Goal: Task Accomplishment & Management: Manage account settings

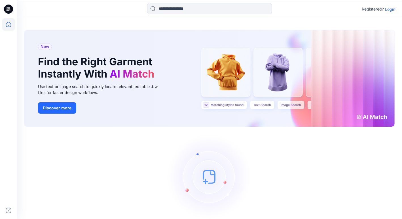
click at [389, 10] on p "Login" at bounding box center [390, 9] width 10 height 6
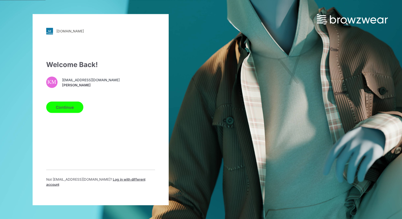
click at [64, 108] on button "Continue" at bounding box center [64, 106] width 37 height 11
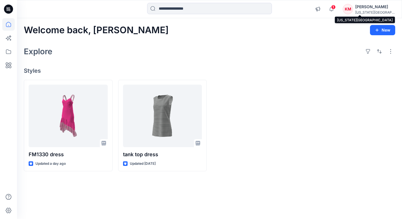
click at [369, 11] on div "[US_STATE][GEOGRAPHIC_DATA]..." at bounding box center [375, 12] width 40 height 4
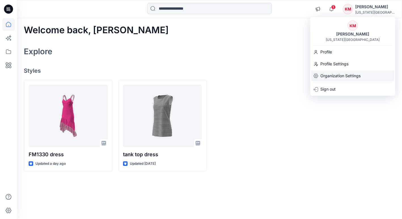
click at [332, 73] on p "Organization Settings" at bounding box center [341, 75] width 40 height 11
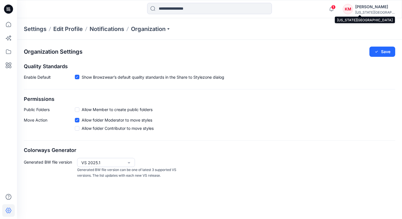
click at [374, 13] on div "[US_STATE][GEOGRAPHIC_DATA]..." at bounding box center [375, 12] width 40 height 4
click at [216, 49] on div "Organization Settings Save" at bounding box center [210, 52] width 372 height 10
click at [43, 29] on p "Settings" at bounding box center [35, 29] width 23 height 8
click at [66, 27] on p "Edit Profile" at bounding box center [68, 29] width 30 height 8
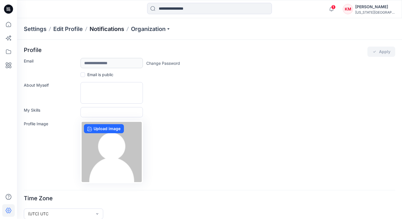
click at [92, 29] on p "Notifications" at bounding box center [107, 29] width 35 height 8
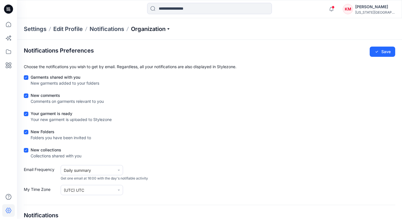
click at [137, 31] on p "Organization" at bounding box center [151, 29] width 40 height 8
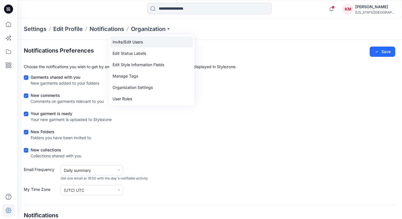
click at [131, 41] on link "Invite/Edit Users" at bounding box center [151, 41] width 83 height 11
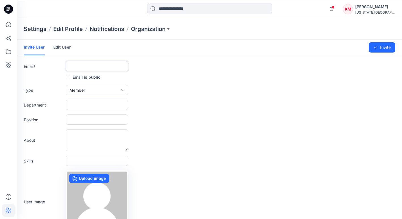
click at [86, 65] on input "text" at bounding box center [97, 66] width 62 height 10
paste input "**********"
type input "**********"
click at [92, 89] on button "Member" at bounding box center [97, 90] width 62 height 10
click at [91, 100] on button "External" at bounding box center [97, 102] width 60 height 11
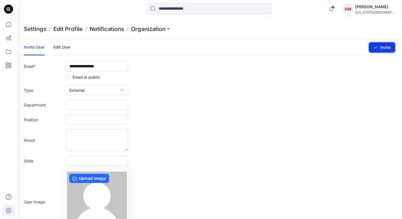
click at [380, 48] on button "Invite" at bounding box center [382, 47] width 26 height 10
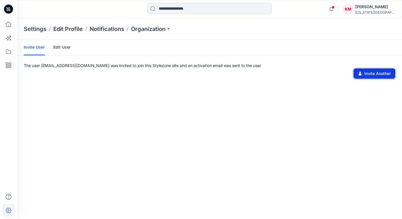
click at [390, 72] on button "Invite Another" at bounding box center [375, 73] width 42 height 10
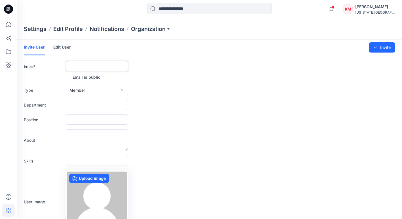
click at [116, 63] on input "text" at bounding box center [97, 66] width 62 height 10
paste input "**********"
type input "**********"
click at [113, 90] on button "Member" at bounding box center [97, 90] width 62 height 10
click at [111, 99] on button "External" at bounding box center [97, 102] width 60 height 11
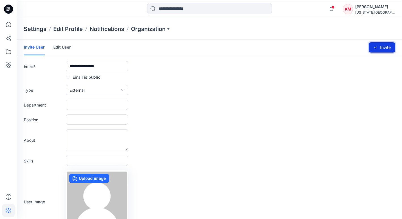
click at [380, 48] on button "Invite" at bounding box center [382, 47] width 26 height 10
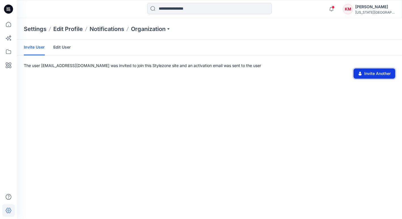
click at [374, 73] on button "Invite Another" at bounding box center [375, 73] width 42 height 10
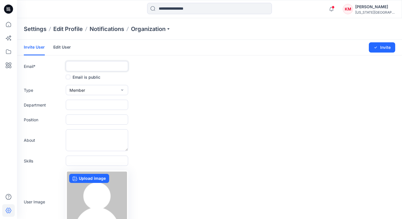
click at [116, 65] on input "text" at bounding box center [97, 66] width 62 height 10
paste input "**********"
type input "**********"
click at [115, 92] on button "Member" at bounding box center [97, 90] width 62 height 10
click at [112, 100] on button "External" at bounding box center [97, 102] width 60 height 11
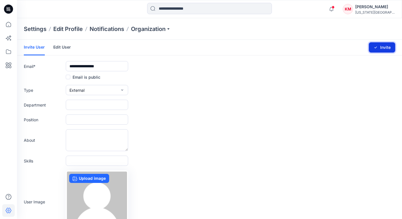
click at [384, 47] on button "Invite" at bounding box center [382, 47] width 26 height 10
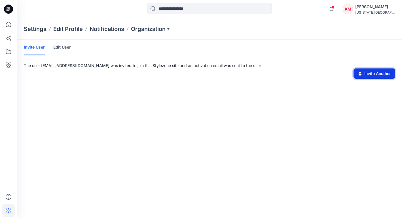
click at [371, 73] on button "Invite Another" at bounding box center [375, 73] width 42 height 10
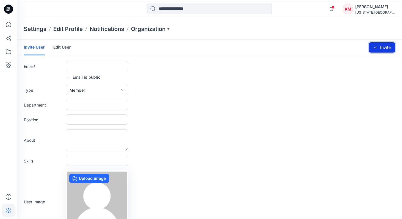
click at [385, 49] on button "Invite" at bounding box center [382, 47] width 26 height 10
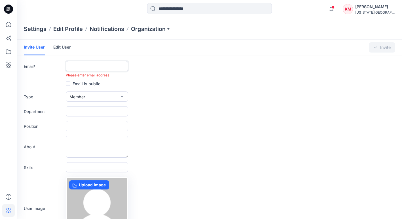
click at [113, 64] on input "text" at bounding box center [97, 66] width 62 height 10
paste input "**********"
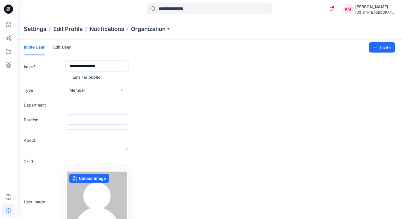
type input "**********"
click at [98, 92] on button "Member" at bounding box center [97, 90] width 62 height 10
click at [94, 99] on button "External" at bounding box center [97, 102] width 60 height 11
click at [372, 47] on button "Invite" at bounding box center [382, 47] width 26 height 10
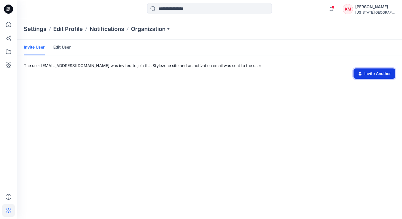
click at [367, 71] on button "Invite Another" at bounding box center [375, 73] width 42 height 10
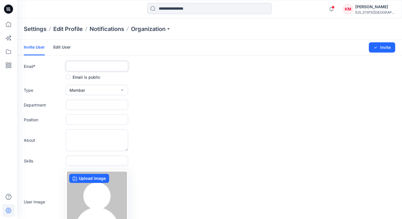
click at [113, 66] on input "text" at bounding box center [97, 66] width 62 height 10
paste input "**********"
type input "**********"
click at [92, 86] on button "Member" at bounding box center [97, 90] width 62 height 10
click at [94, 101] on button "External" at bounding box center [97, 102] width 60 height 11
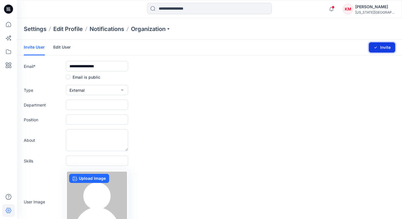
click at [383, 51] on button "Invite" at bounding box center [382, 47] width 26 height 10
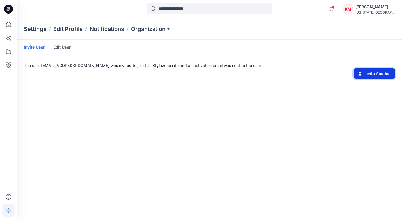
click at [364, 73] on button "Invite Another" at bounding box center [375, 73] width 42 height 10
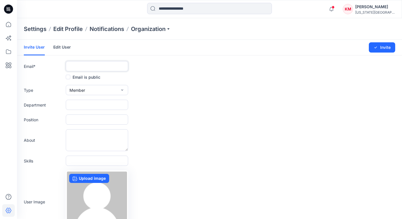
click at [100, 66] on input "text" at bounding box center [97, 66] width 62 height 10
paste input "**********"
type input "**********"
click at [85, 89] on button "Member" at bounding box center [97, 90] width 62 height 10
click at [88, 100] on button "External" at bounding box center [97, 102] width 60 height 11
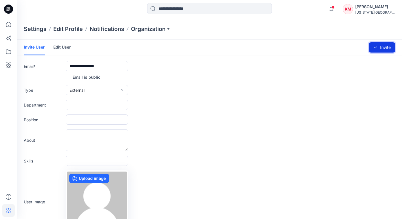
click at [382, 47] on button "Invite" at bounding box center [382, 47] width 26 height 10
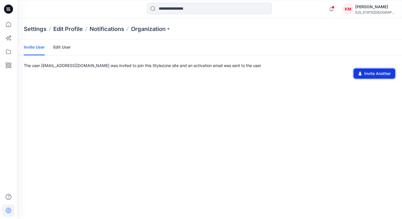
click at [382, 76] on button "Invite Another" at bounding box center [375, 73] width 42 height 10
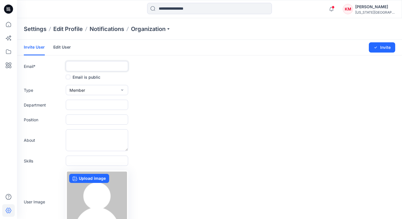
click at [119, 70] on input "text" at bounding box center [97, 66] width 62 height 10
paste input "**********"
type input "**********"
click at [89, 90] on button "Member" at bounding box center [97, 90] width 62 height 10
click at [90, 100] on button "External" at bounding box center [97, 102] width 60 height 11
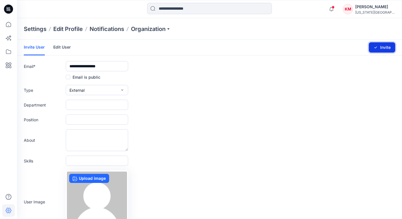
click at [384, 43] on button "Invite" at bounding box center [382, 47] width 26 height 10
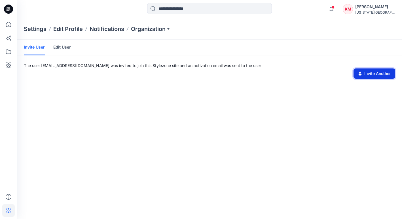
click at [372, 73] on button "Invite Another" at bounding box center [375, 73] width 42 height 10
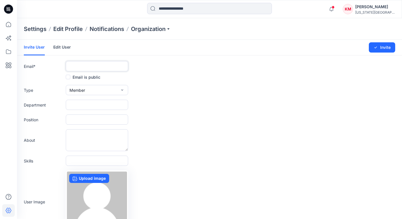
click at [85, 70] on input "text" at bounding box center [97, 66] width 62 height 10
paste input "**********"
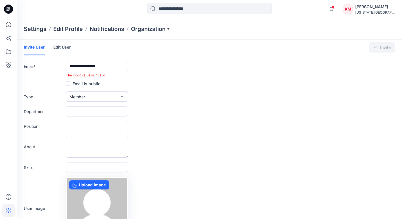
click at [79, 89] on form "**********" at bounding box center [209, 153] width 385 height 226
click at [78, 66] on input "**********" at bounding box center [97, 66] width 62 height 10
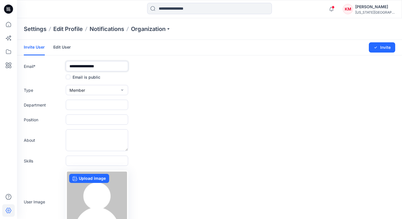
type input "**********"
click at [87, 89] on button "Member" at bounding box center [97, 90] width 62 height 10
click at [92, 102] on button "External" at bounding box center [97, 102] width 60 height 11
click at [383, 45] on button "Invite" at bounding box center [382, 47] width 26 height 10
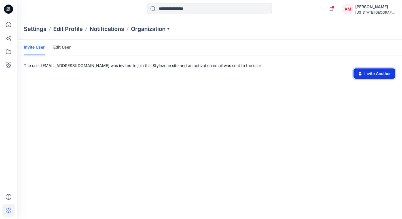
click at [381, 76] on button "Invite Another" at bounding box center [375, 73] width 42 height 10
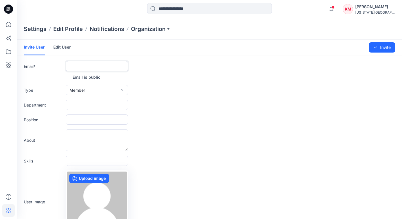
click at [112, 68] on input "text" at bounding box center [97, 66] width 62 height 10
paste input "**********"
type input "**********"
click at [85, 89] on span "Member" at bounding box center [78, 90] width 16 height 6
click at [84, 101] on span "External" at bounding box center [77, 103] width 15 height 6
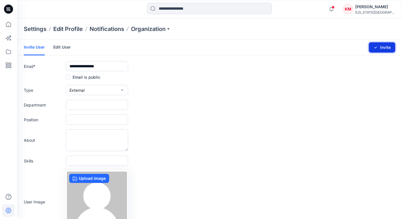
click at [387, 46] on button "Invite" at bounding box center [382, 47] width 26 height 10
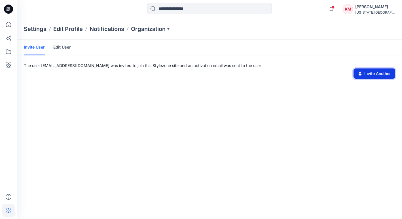
click at [369, 71] on button "Invite Another" at bounding box center [375, 73] width 42 height 10
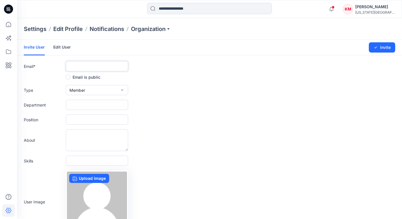
click at [97, 63] on input "text" at bounding box center [97, 66] width 62 height 10
paste input "**********"
click at [82, 89] on span "Member" at bounding box center [78, 90] width 16 height 6
click at [85, 100] on span "External" at bounding box center [77, 103] width 15 height 6
click at [377, 47] on icon "submit" at bounding box center [376, 48] width 3 height 2
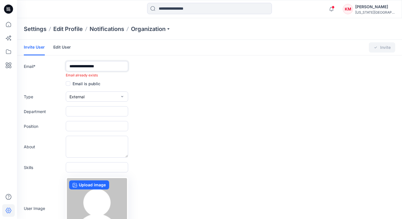
drag, startPoint x: 116, startPoint y: 66, endPoint x: 58, endPoint y: 62, distance: 58.3
click at [58, 62] on div "**********" at bounding box center [210, 69] width 372 height 17
paste input "text"
type input "**********"
click at [348, 59] on form "**********" at bounding box center [209, 153] width 385 height 226
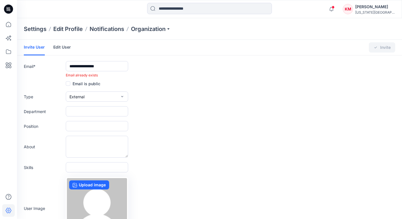
click at [63, 48] on link "Edit User" at bounding box center [62, 47] width 18 height 15
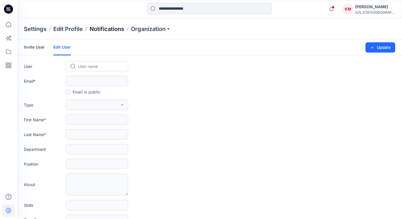
click at [114, 32] on p "Notifications" at bounding box center [107, 29] width 35 height 8
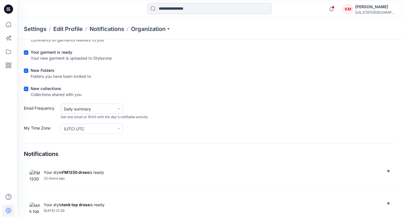
scroll to position [80, 0]
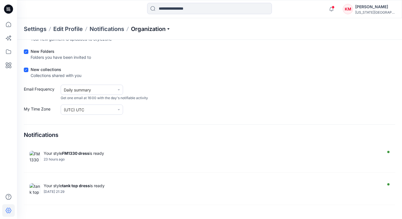
click at [139, 31] on p "Organization" at bounding box center [151, 29] width 40 height 8
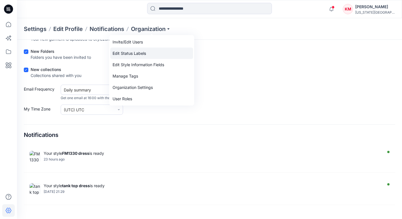
click at [146, 54] on link "Edit Status Labels" at bounding box center [151, 53] width 83 height 11
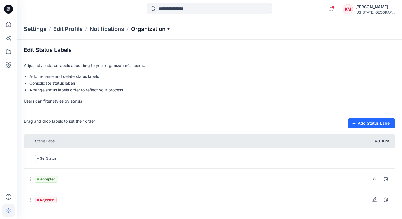
click at [161, 29] on p "Organization" at bounding box center [151, 29] width 40 height 8
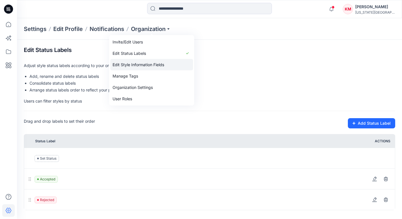
click at [147, 62] on link "Edit Style Information Fields" at bounding box center [151, 64] width 83 height 11
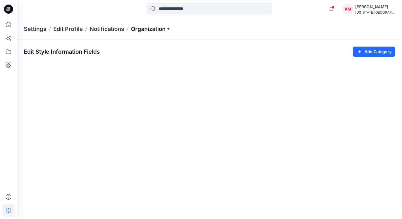
click at [153, 31] on p "Organization" at bounding box center [151, 29] width 40 height 8
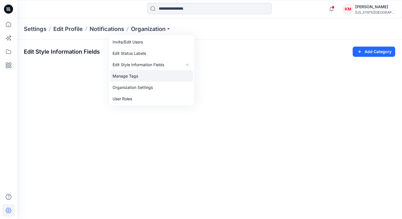
click at [138, 74] on link "Manage Tags" at bounding box center [151, 75] width 83 height 11
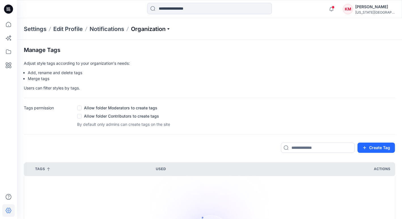
click at [150, 31] on p "Organization" at bounding box center [151, 29] width 40 height 8
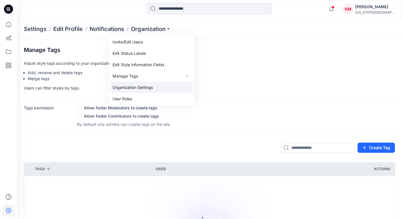
click at [145, 86] on link "Organization Settings" at bounding box center [151, 87] width 83 height 11
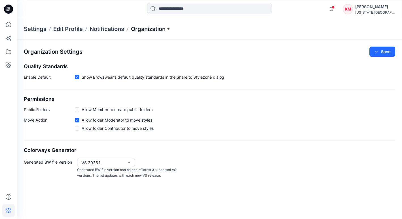
click at [161, 31] on p "Organization" at bounding box center [151, 29] width 40 height 8
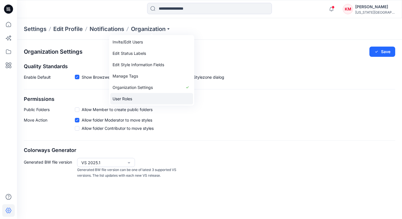
click at [140, 93] on link "User Roles" at bounding box center [151, 98] width 83 height 11
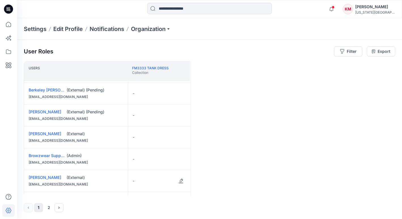
scroll to position [129, 0]
click at [135, 31] on p "Organization" at bounding box center [151, 29] width 40 height 8
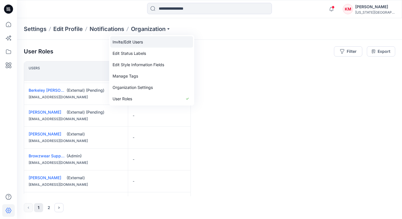
click at [132, 41] on link "Invite/Edit Users" at bounding box center [151, 41] width 83 height 11
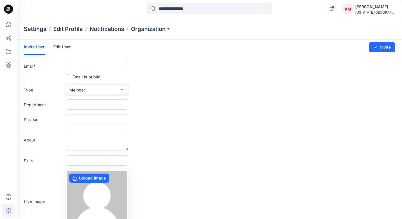
click at [102, 87] on button "Member" at bounding box center [97, 90] width 62 height 10
click at [101, 99] on button "External" at bounding box center [97, 102] width 60 height 11
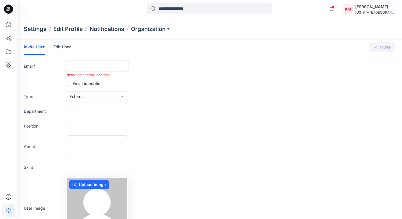
click at [114, 66] on input "text" at bounding box center [97, 66] width 62 height 10
paste input "**********"
type input "**********"
click at [160, 28] on p "Organization" at bounding box center [151, 29] width 40 height 8
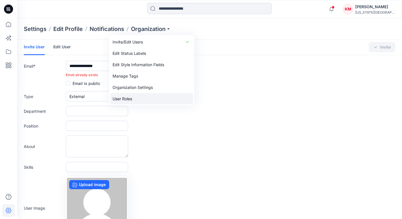
click at [134, 97] on link "User Roles" at bounding box center [151, 98] width 83 height 11
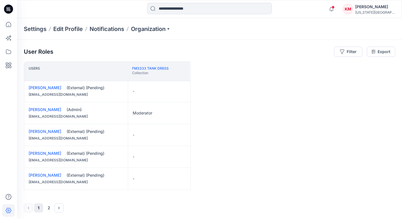
scroll to position [0, 0]
click at [49, 205] on button "2" at bounding box center [48, 207] width 9 height 9
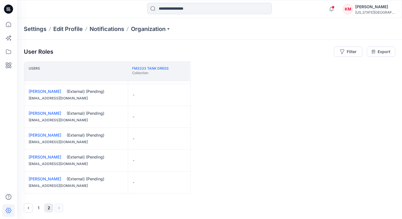
scroll to position [110, 0]
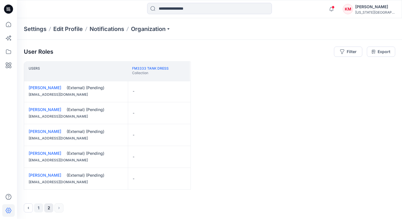
click at [39, 206] on button "1" at bounding box center [38, 207] width 9 height 9
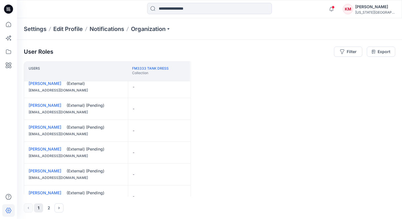
scroll to position [0, 0]
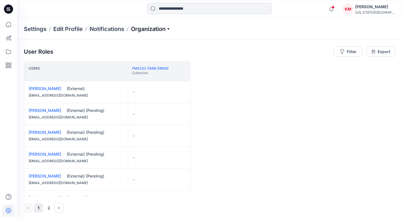
click at [166, 29] on p "Organization" at bounding box center [151, 29] width 40 height 8
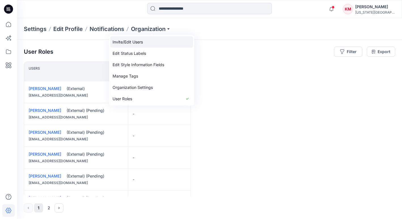
click at [147, 39] on link "Invite/Edit Users" at bounding box center [151, 41] width 83 height 11
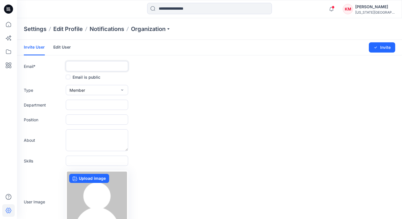
click at [103, 66] on input "text" at bounding box center [97, 66] width 62 height 10
paste input "**********"
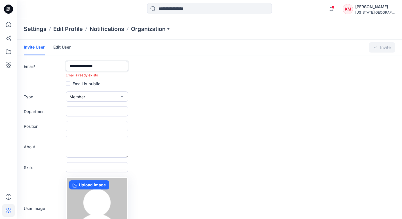
type input "**********"
click at [150, 43] on div "Invite User Edit User Changes Saved Invite" at bounding box center [209, 48] width 385 height 16
click at [42, 31] on p "Settings" at bounding box center [35, 29] width 23 height 8
click at [36, 28] on p "Settings" at bounding box center [35, 29] width 23 height 8
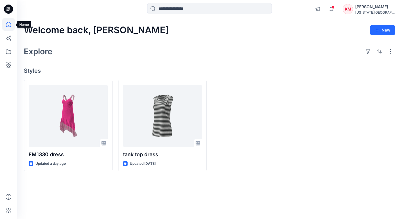
click at [9, 25] on icon at bounding box center [8, 24] width 12 height 12
click at [385, 29] on button "New" at bounding box center [382, 30] width 25 height 10
click at [363, 64] on p "New Collection" at bounding box center [370, 66] width 28 height 7
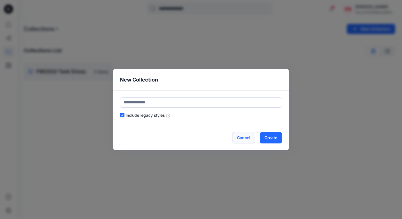
click at [250, 136] on button "Cancel" at bounding box center [243, 137] width 23 height 11
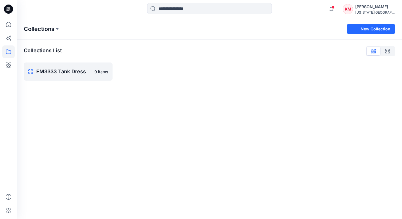
click at [53, 31] on p "Collections" at bounding box center [39, 29] width 31 height 8
click at [9, 9] on icon at bounding box center [9, 9] width 2 height 0
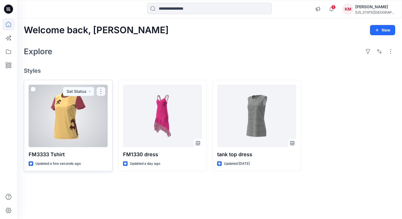
click at [99, 90] on button "button" at bounding box center [100, 91] width 9 height 9
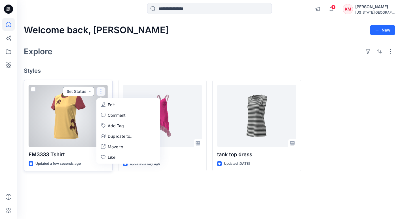
click at [92, 93] on button "Set Status" at bounding box center [78, 91] width 31 height 9
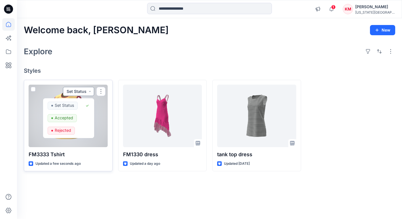
click at [91, 92] on button "Set Status" at bounding box center [78, 91] width 31 height 9
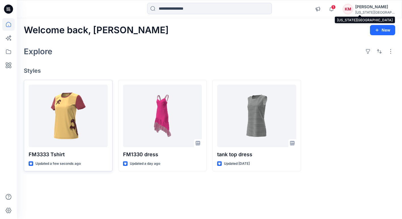
click at [377, 10] on div "[US_STATE][GEOGRAPHIC_DATA]..." at bounding box center [375, 12] width 40 height 4
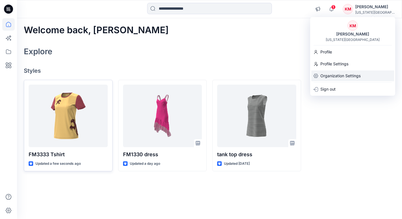
click at [333, 75] on p "Organization Settings" at bounding box center [341, 75] width 40 height 11
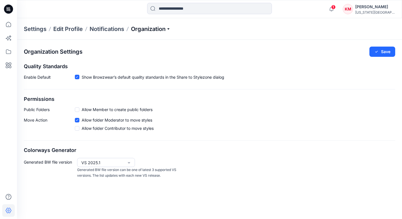
click at [155, 30] on p "Organization" at bounding box center [151, 29] width 40 height 8
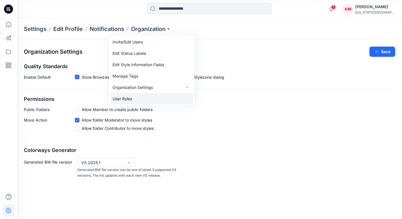
click at [135, 101] on link "User Roles" at bounding box center [151, 98] width 83 height 11
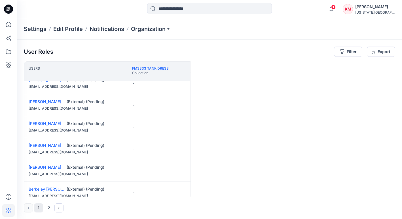
scroll to position [9, 0]
click at [161, 68] on link "FM3333 Tank Dress" at bounding box center [150, 68] width 37 height 4
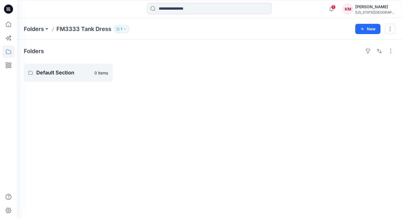
click at [100, 29] on p "FM3333 Tank Dress" at bounding box center [83, 29] width 55 height 8
click at [90, 30] on p "FM3333 Tank Dress" at bounding box center [83, 29] width 55 height 8
click at [44, 28] on p "Folders" at bounding box center [34, 29] width 20 height 8
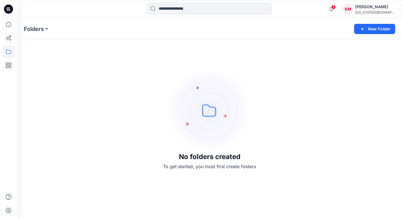
click at [44, 28] on p "Folders" at bounding box center [34, 29] width 20 height 8
click at [49, 28] on button at bounding box center [47, 29] width 6 height 8
click at [9, 13] on icon at bounding box center [8, 9] width 9 height 9
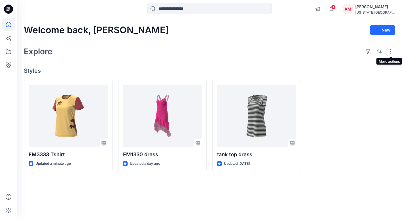
click at [392, 49] on button "button" at bounding box center [390, 51] width 9 height 9
click at [369, 5] on div "[PERSON_NAME]" at bounding box center [375, 6] width 40 height 7
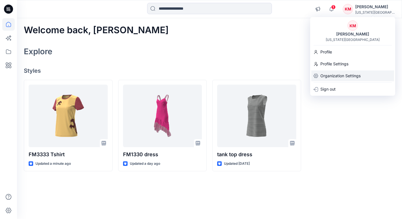
click at [335, 77] on p "Organization Settings" at bounding box center [341, 75] width 40 height 11
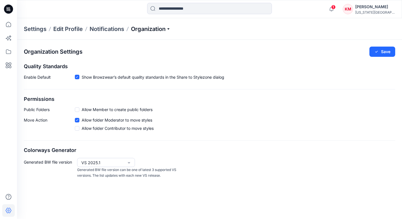
click at [163, 32] on p "Organization" at bounding box center [151, 29] width 40 height 8
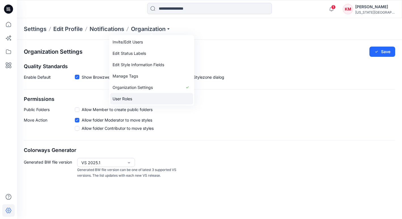
click at [133, 98] on link "User Roles" at bounding box center [151, 98] width 83 height 11
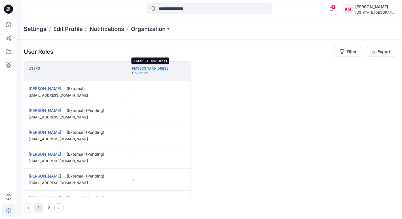
click at [162, 68] on link "FM3333 Tank Dress" at bounding box center [150, 68] width 37 height 4
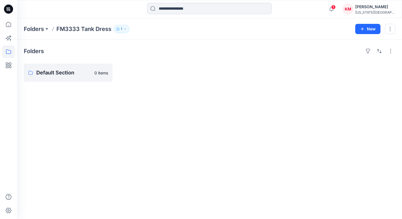
click at [92, 27] on p "FM3333 Tank Dress" at bounding box center [83, 29] width 55 height 8
click at [124, 28] on icon "button" at bounding box center [124, 28] width 1 height 1
click at [92, 27] on p "FM3333 Tank Dress" at bounding box center [83, 29] width 55 height 8
click at [8, 10] on icon at bounding box center [8, 9] width 9 height 9
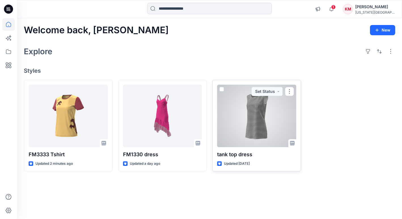
click at [238, 155] on p "tank top dress" at bounding box center [256, 154] width 79 height 8
click at [289, 90] on button "button" at bounding box center [289, 91] width 9 height 9
click at [258, 101] on div at bounding box center [256, 116] width 79 height 62
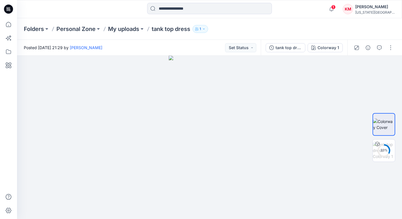
click at [174, 30] on p "tank top dress" at bounding box center [171, 29] width 39 height 8
click at [254, 46] on button "Set Status" at bounding box center [240, 47] width 31 height 9
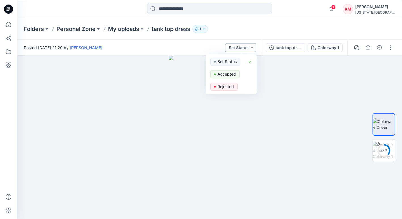
click at [254, 46] on button "Set Status" at bounding box center [240, 47] width 31 height 9
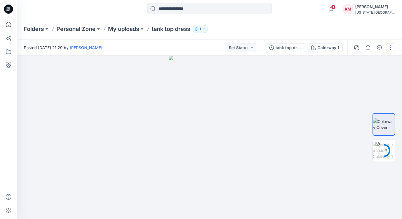
click at [388, 49] on button "button" at bounding box center [390, 47] width 9 height 9
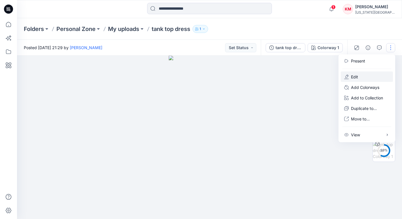
click at [362, 75] on button "Edit" at bounding box center [367, 76] width 52 height 10
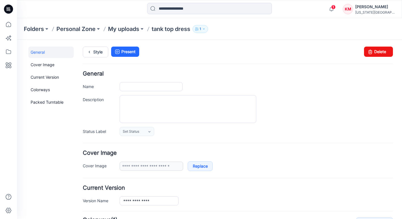
type input "**********"
click at [156, 87] on input "**********" at bounding box center [151, 86] width 63 height 9
drag, startPoint x: 160, startPoint y: 87, endPoint x: 121, endPoint y: 87, distance: 39.2
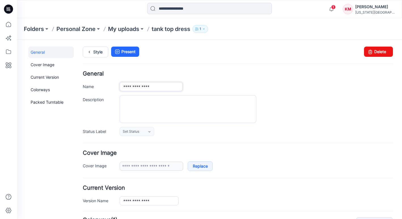
click at [121, 87] on input "**********" at bounding box center [151, 86] width 63 height 9
type input "******"
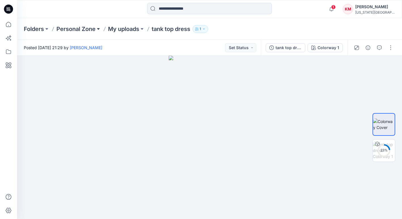
click at [97, 30] on button at bounding box center [99, 29] width 6 height 8
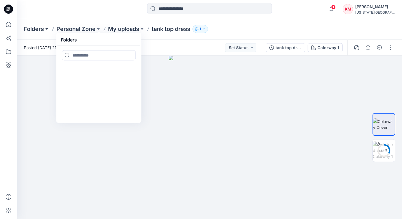
click at [48, 29] on button at bounding box center [47, 29] width 6 height 8
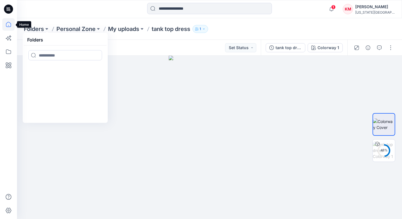
click at [8, 24] on icon at bounding box center [8, 24] width 12 height 12
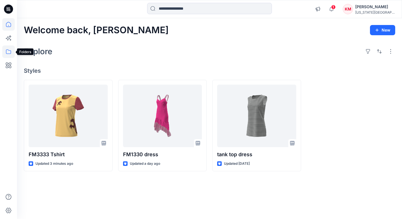
click at [7, 51] on icon at bounding box center [8, 51] width 12 height 12
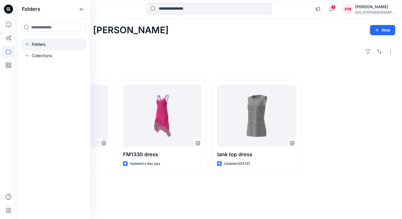
click at [35, 46] on p "Folders" at bounding box center [39, 44] width 14 height 7
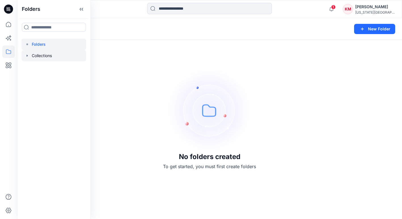
click at [35, 53] on div at bounding box center [54, 55] width 65 height 11
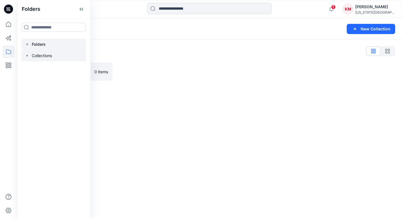
click at [43, 46] on p "Folders" at bounding box center [39, 44] width 14 height 7
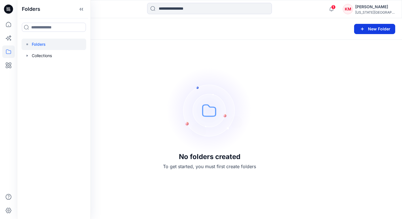
click at [373, 28] on button "New Folder" at bounding box center [374, 29] width 41 height 10
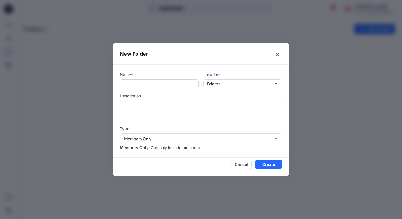
click at [189, 83] on input "text" at bounding box center [159, 83] width 79 height 9
type input "******"
click at [228, 81] on button "Folders" at bounding box center [242, 83] width 79 height 9
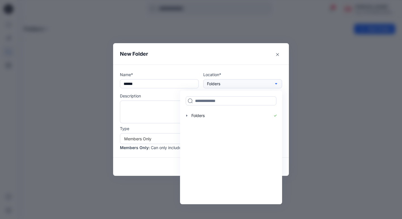
click at [228, 81] on button "Folders" at bounding box center [242, 83] width 79 height 9
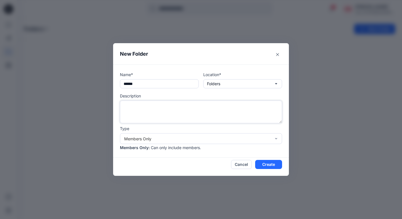
click at [168, 107] on textarea at bounding box center [201, 111] width 162 height 23
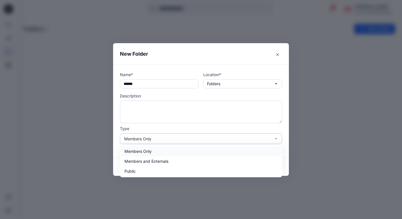
click at [174, 138] on div "Members Only" at bounding box center [197, 139] width 147 height 6
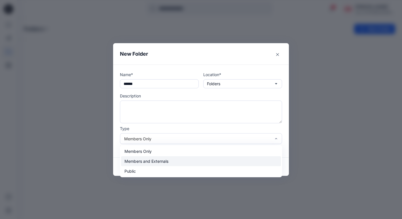
click at [170, 159] on div "Members and Externals" at bounding box center [201, 161] width 160 height 10
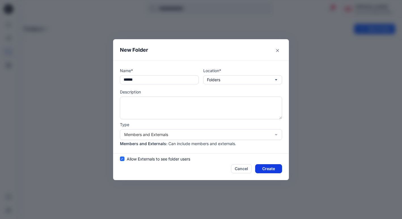
click at [265, 169] on button "Create" at bounding box center [268, 168] width 27 height 9
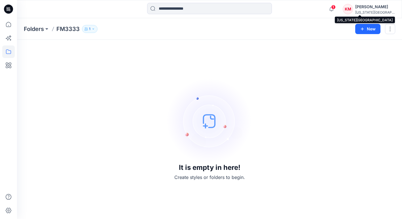
click at [376, 12] on div "[US_STATE][GEOGRAPHIC_DATA]..." at bounding box center [375, 12] width 40 height 4
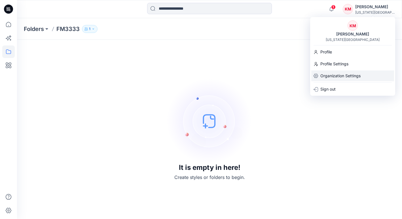
click at [341, 78] on p "Organization Settings" at bounding box center [341, 75] width 40 height 11
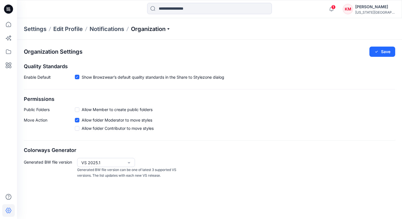
click at [145, 29] on p "Organization" at bounding box center [151, 29] width 40 height 8
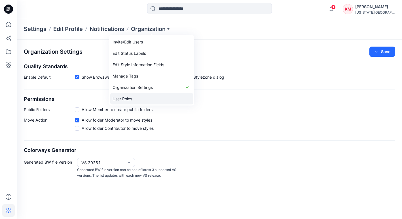
click at [154, 99] on link "User Roles" at bounding box center [151, 98] width 83 height 11
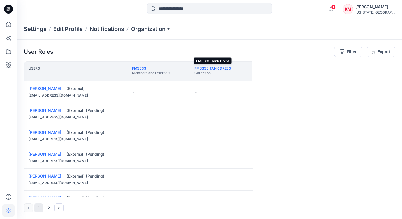
click at [203, 69] on link "FM3333 Tank Dress" at bounding box center [213, 68] width 37 height 4
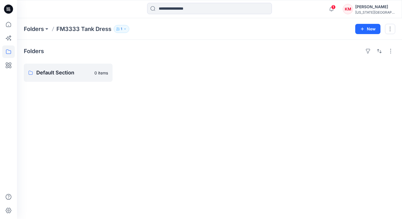
click at [95, 30] on p "FM3333 Tank Dress" at bounding box center [83, 29] width 55 height 8
click at [393, 31] on button "button" at bounding box center [390, 29] width 10 height 10
click at [352, 65] on p "Delete Folder" at bounding box center [359, 66] width 33 height 6
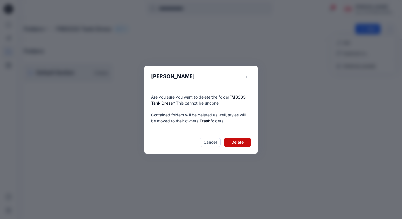
click at [243, 144] on button "Delete" at bounding box center [237, 142] width 27 height 9
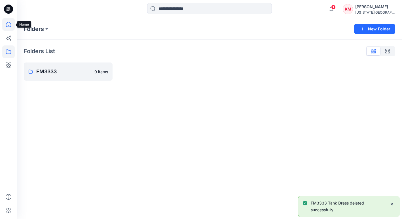
click at [7, 22] on icon at bounding box center [8, 24] width 12 height 12
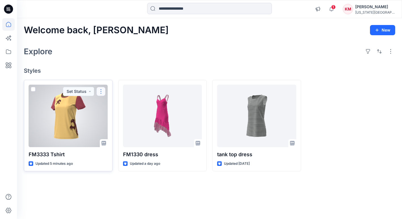
click at [102, 92] on button "button" at bounding box center [100, 91] width 9 height 9
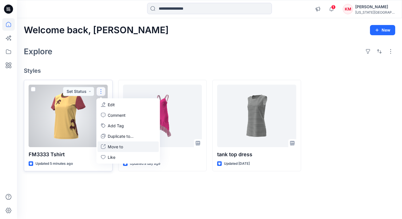
click at [111, 146] on p "Move to" at bounding box center [115, 147] width 15 height 6
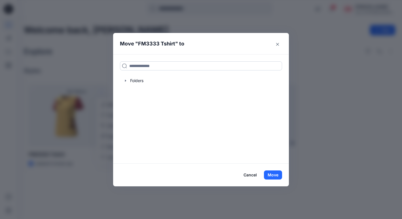
click at [150, 68] on input at bounding box center [201, 65] width 162 height 9
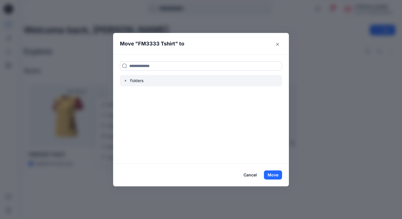
click at [138, 82] on div at bounding box center [201, 80] width 162 height 11
click at [127, 81] on icon "button" at bounding box center [125, 80] width 5 height 5
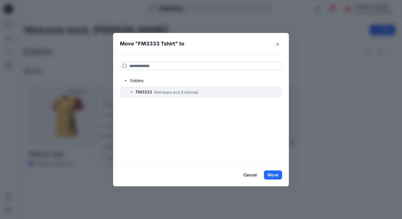
click at [146, 88] on div at bounding box center [201, 91] width 162 height 11
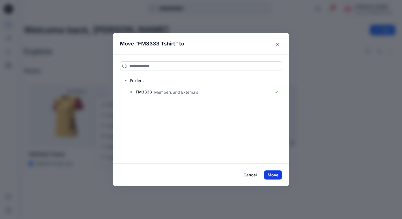
click at [275, 176] on button "Move" at bounding box center [273, 174] width 18 height 9
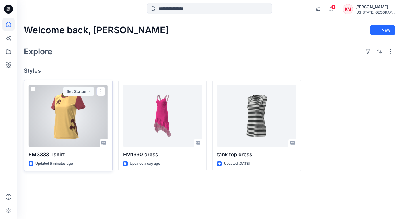
click at [77, 126] on div at bounding box center [68, 116] width 79 height 62
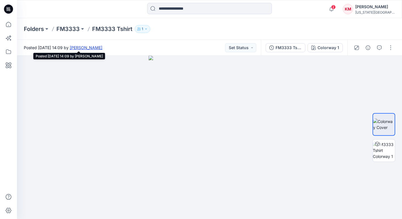
click at [102, 48] on link "[PERSON_NAME]" at bounding box center [86, 47] width 33 height 5
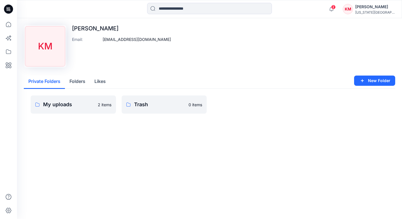
click at [374, 7] on div "[PERSON_NAME]" at bounding box center [375, 6] width 40 height 7
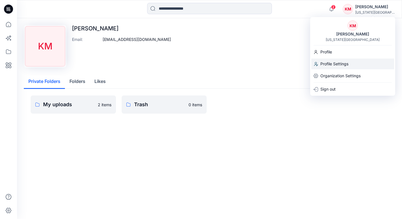
click at [334, 63] on p "Profile Settings" at bounding box center [335, 63] width 28 height 11
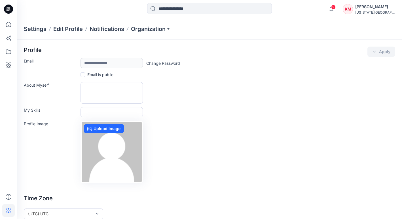
scroll to position [7, 0]
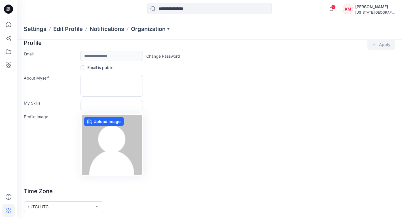
click at [373, 6] on div "[PERSON_NAME]" at bounding box center [375, 6] width 40 height 7
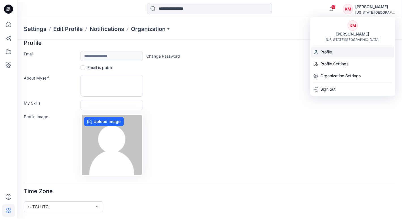
click at [333, 50] on div "Profile" at bounding box center [352, 52] width 83 height 11
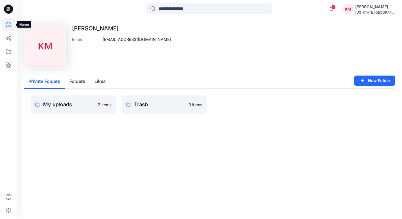
click at [9, 29] on icon at bounding box center [8, 24] width 12 height 12
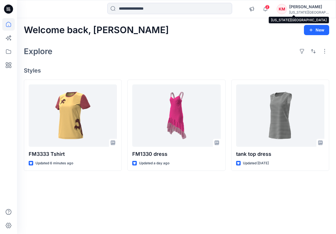
click at [308, 12] on div "[US_STATE][GEOGRAPHIC_DATA]..." at bounding box center [309, 12] width 40 height 4
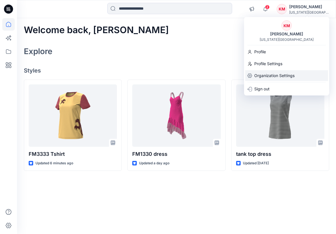
click at [275, 77] on p "Organization Settings" at bounding box center [274, 75] width 40 height 11
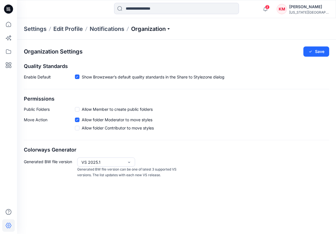
click at [156, 30] on p "Organization" at bounding box center [151, 29] width 40 height 8
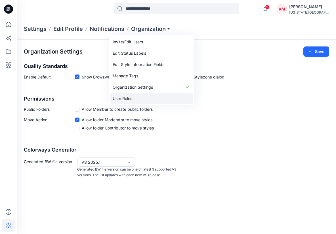
click at [129, 95] on link "User Roles" at bounding box center [151, 98] width 83 height 11
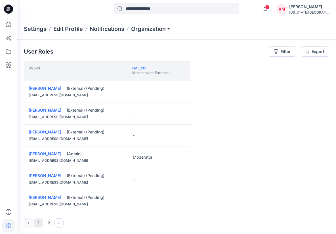
scroll to position [422, 0]
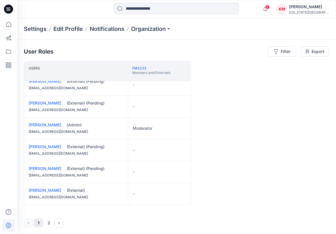
click at [312, 9] on div "[PERSON_NAME]" at bounding box center [309, 6] width 40 height 7
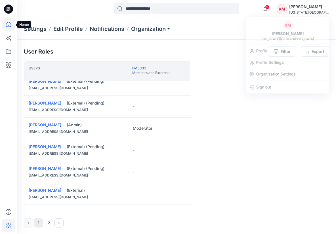
click at [10, 22] on icon at bounding box center [8, 24] width 12 height 12
